Goal: Task Accomplishment & Management: Manage account settings

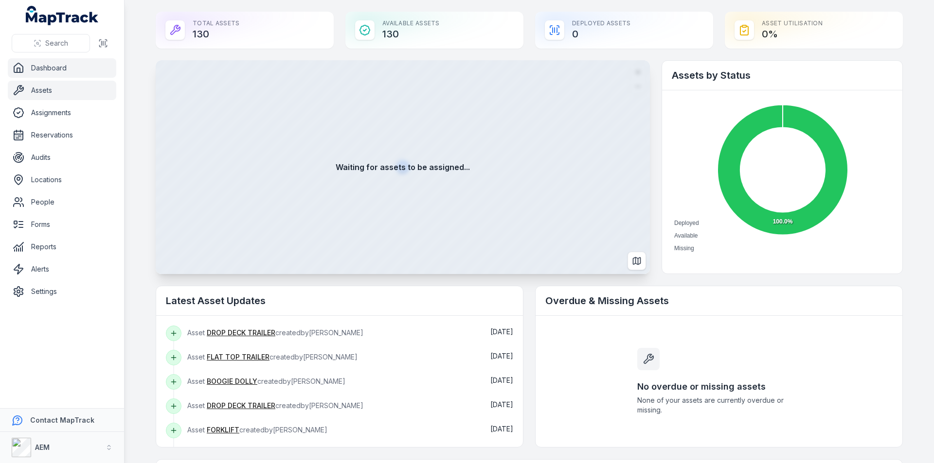
click at [56, 90] on link "Assets" at bounding box center [62, 90] width 108 height 19
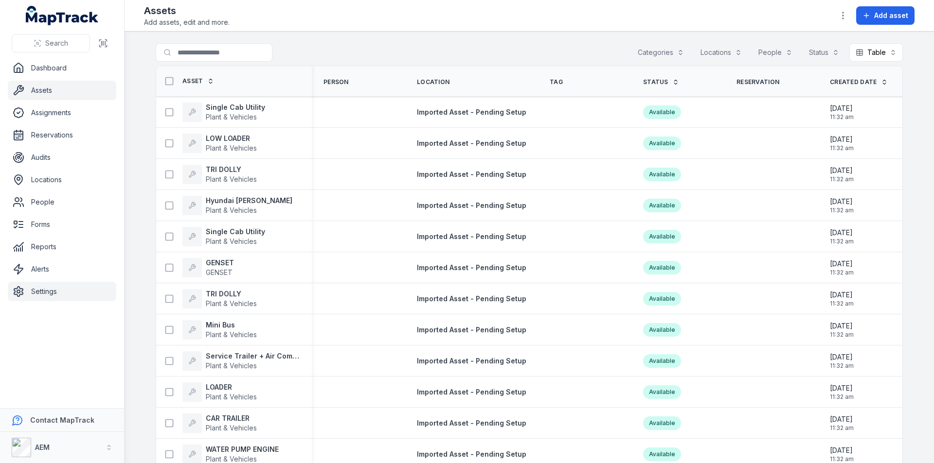
click at [49, 287] on link "Settings" at bounding box center [62, 291] width 108 height 19
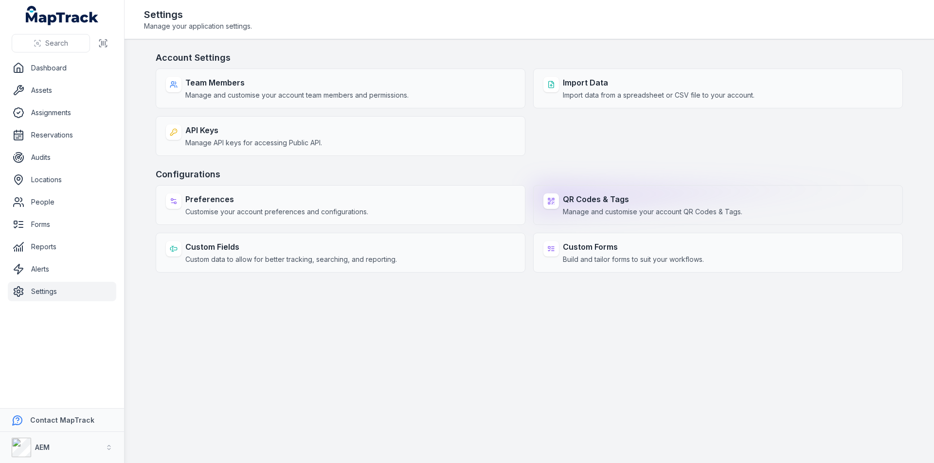
click at [615, 208] on span "Manage and customise your account QR Codes & Tags." at bounding box center [652, 212] width 179 height 10
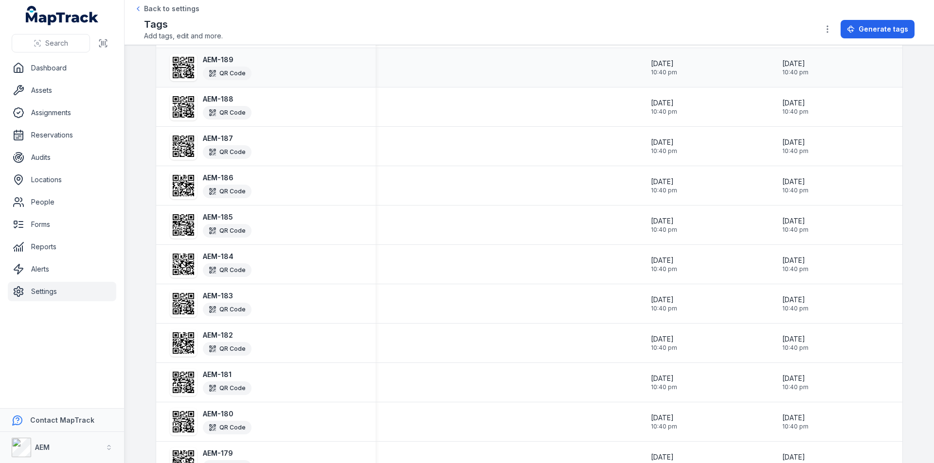
scroll to position [1700, 0]
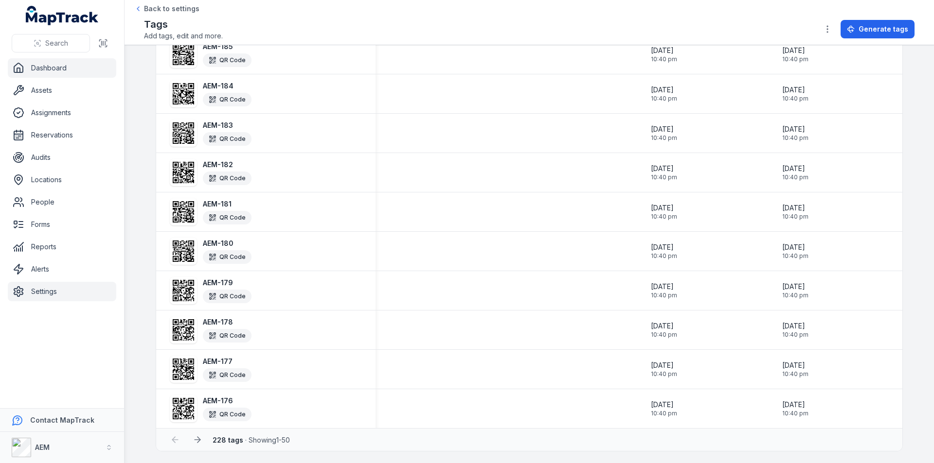
click at [44, 64] on link "Dashboard" at bounding box center [62, 67] width 108 height 19
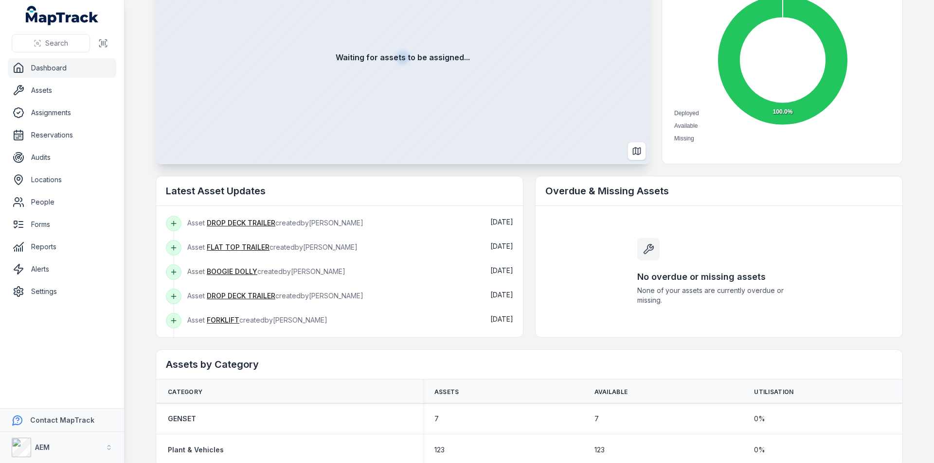
scroll to position [124, 0]
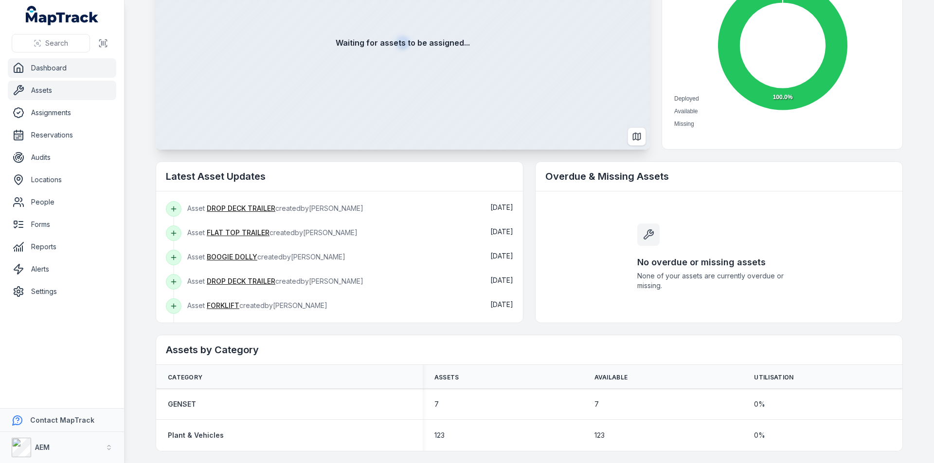
click at [59, 94] on link "Assets" at bounding box center [62, 90] width 108 height 19
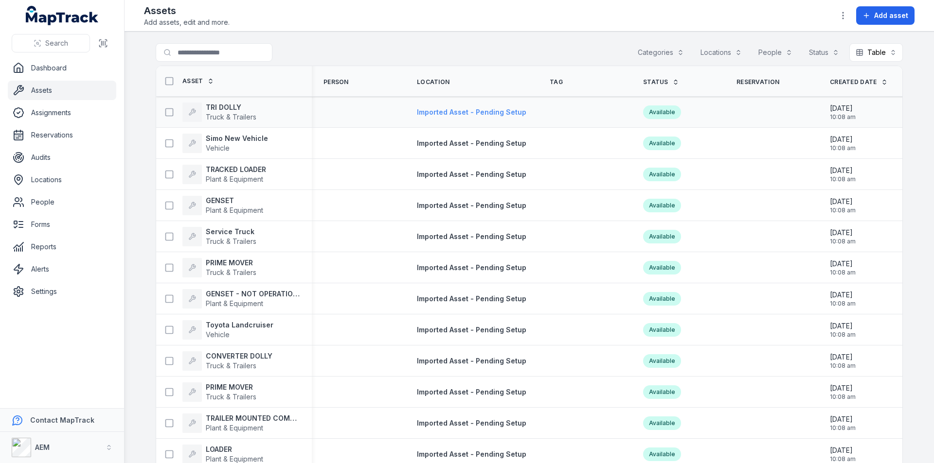
click at [489, 111] on span "Imported Asset - Pending Setup" at bounding box center [471, 112] width 109 height 8
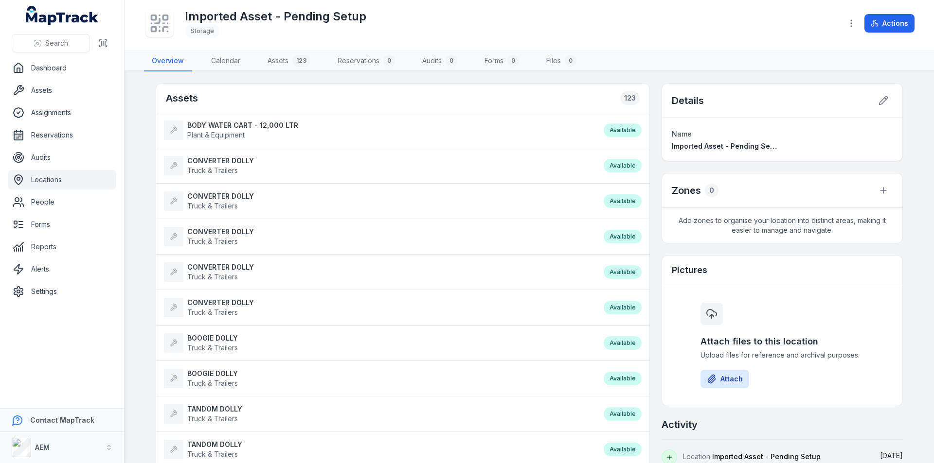
click at [61, 178] on link "Locations" at bounding box center [62, 179] width 108 height 19
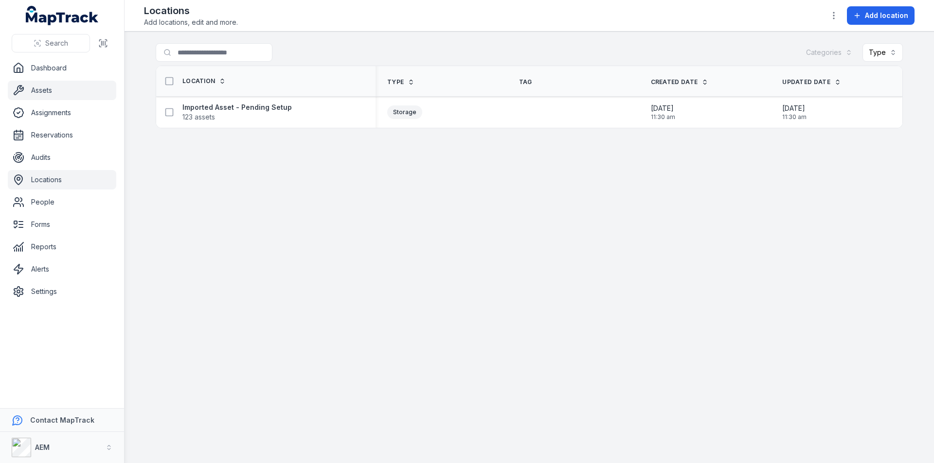
click at [51, 88] on link "Assets" at bounding box center [62, 90] width 108 height 19
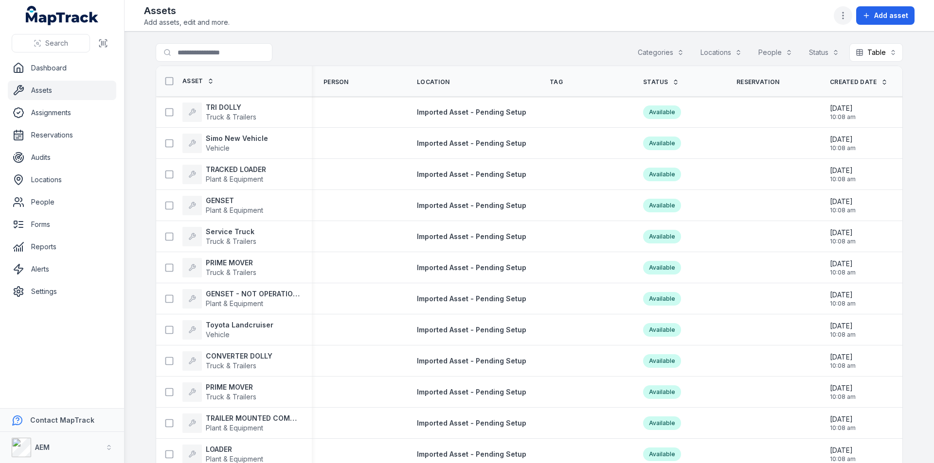
click at [842, 17] on icon "button" at bounding box center [843, 16] width 10 height 10
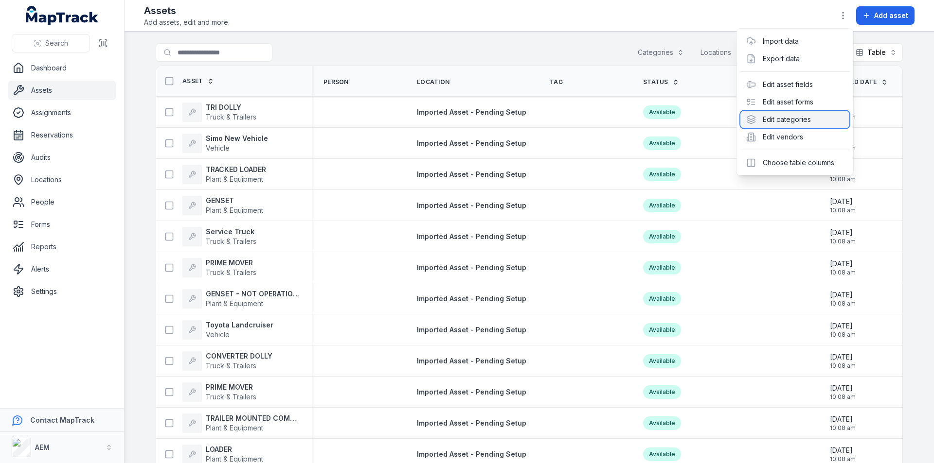
click at [778, 123] on div "Edit categories" at bounding box center [794, 120] width 109 height 18
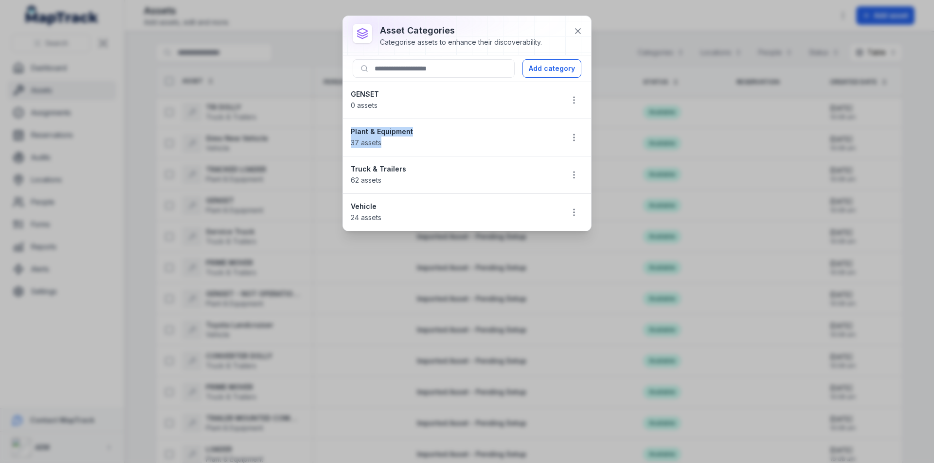
drag, startPoint x: 350, startPoint y: 131, endPoint x: 384, endPoint y: 140, distance: 34.8
click at [384, 140] on li "Plant & Equipment 37 assets" at bounding box center [467, 138] width 248 height 38
click at [362, 136] on strong "Plant & Equipment" at bounding box center [453, 132] width 204 height 10
click at [582, 31] on button at bounding box center [577, 31] width 18 height 18
